Goal: Navigation & Orientation: Understand site structure

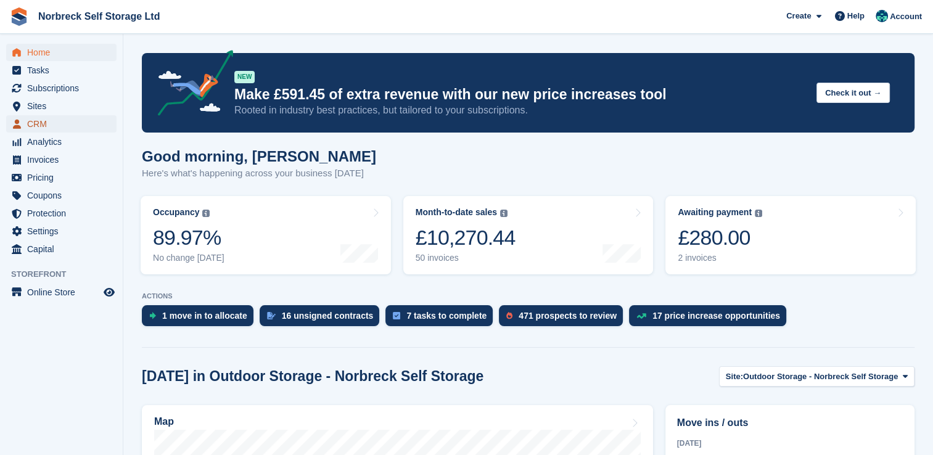
click at [38, 120] on span "CRM" at bounding box center [64, 123] width 74 height 17
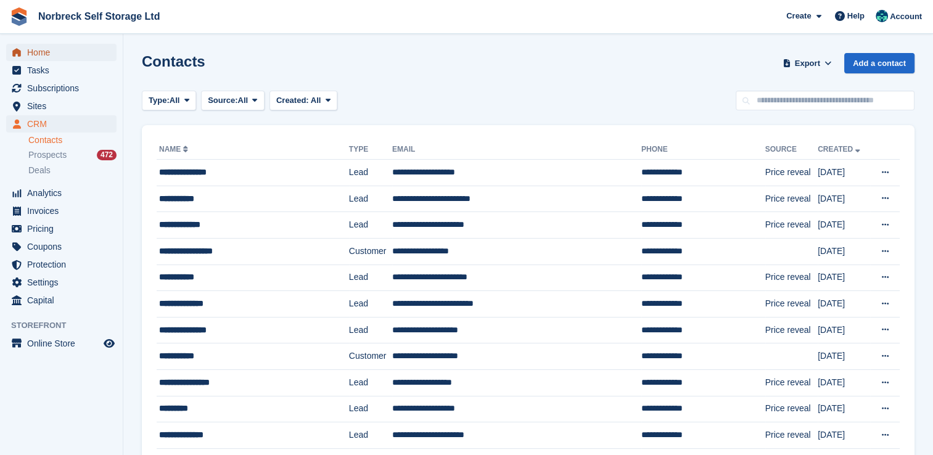
click at [39, 55] on span "Home" at bounding box center [64, 52] width 74 height 17
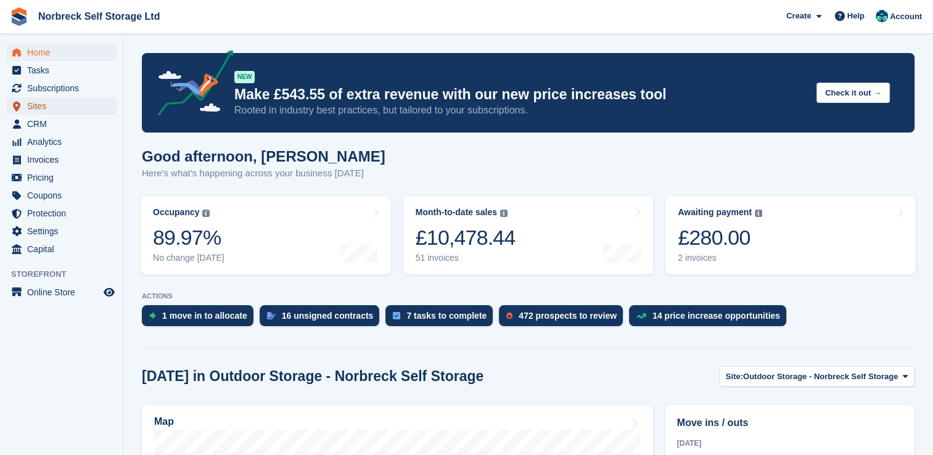
click at [52, 102] on span "Sites" at bounding box center [64, 105] width 74 height 17
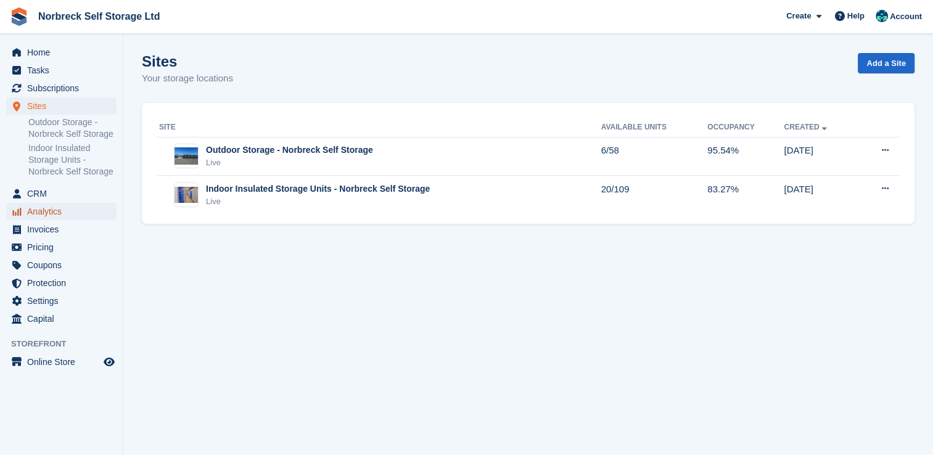
click at [59, 217] on span "Analytics" at bounding box center [64, 211] width 74 height 17
